Goal: Task Accomplishment & Management: Use online tool/utility

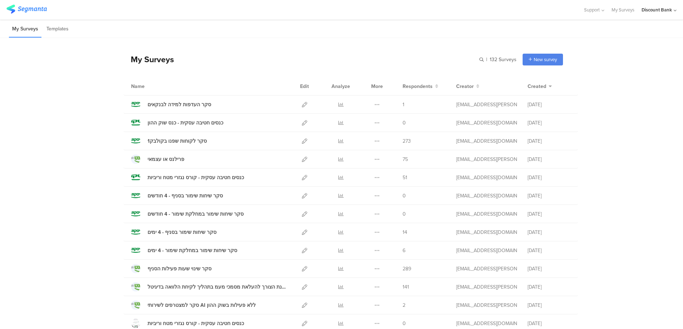
click at [302, 196] on icon at bounding box center [304, 195] width 5 height 5
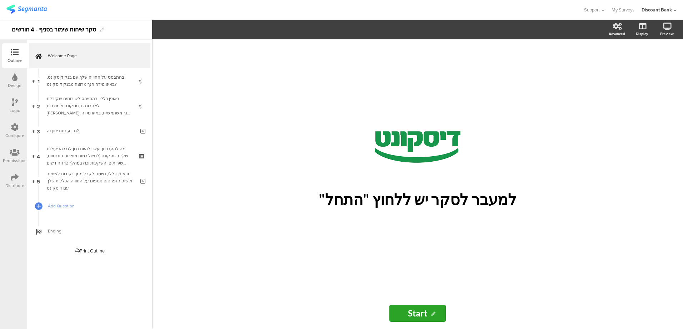
click at [14, 176] on icon at bounding box center [15, 177] width 8 height 8
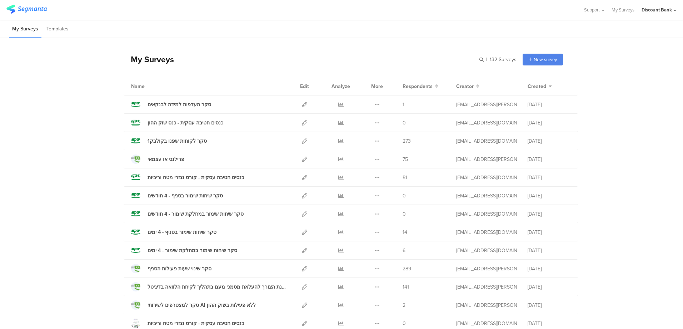
click at [302, 214] on icon at bounding box center [304, 213] width 5 height 5
click at [302, 232] on icon at bounding box center [304, 231] width 5 height 5
click at [167, 250] on div "סקר שיחות שימור במחלקת שימור - 4 ימים" at bounding box center [192, 249] width 90 height 7
click at [304, 251] on div at bounding box center [304, 250] width 15 height 18
click at [302, 250] on icon at bounding box center [304, 249] width 5 height 5
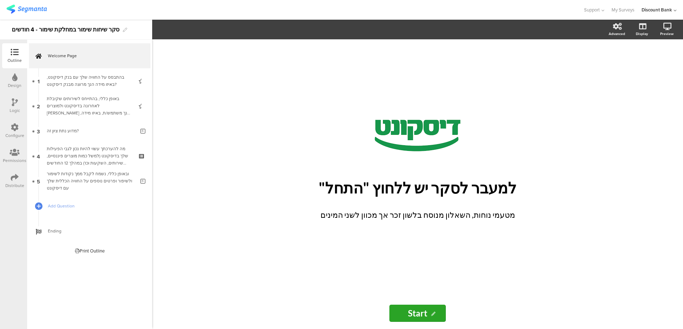
click at [15, 169] on div "Distribute" at bounding box center [14, 180] width 25 height 25
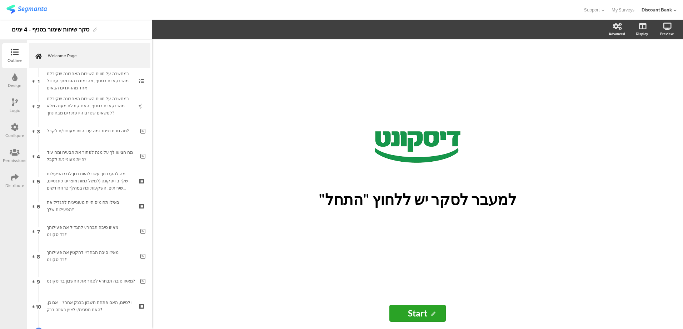
click at [12, 174] on icon at bounding box center [15, 177] width 8 height 8
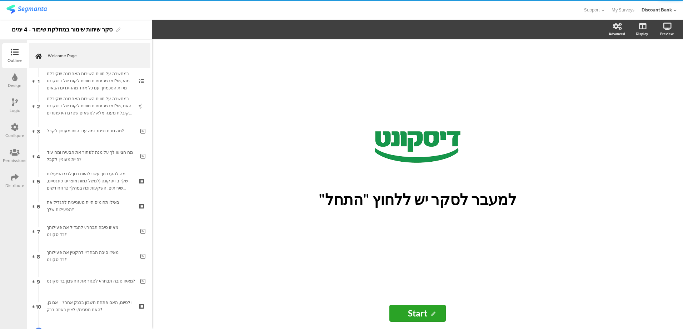
scroll to position [56, 0]
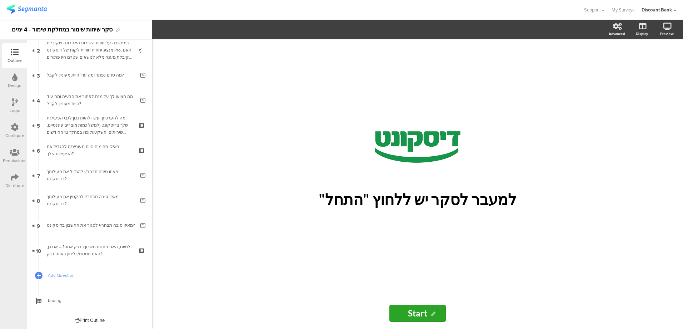
click at [15, 178] on icon at bounding box center [15, 177] width 8 height 8
